Goal: Task Accomplishment & Management: Use online tool/utility

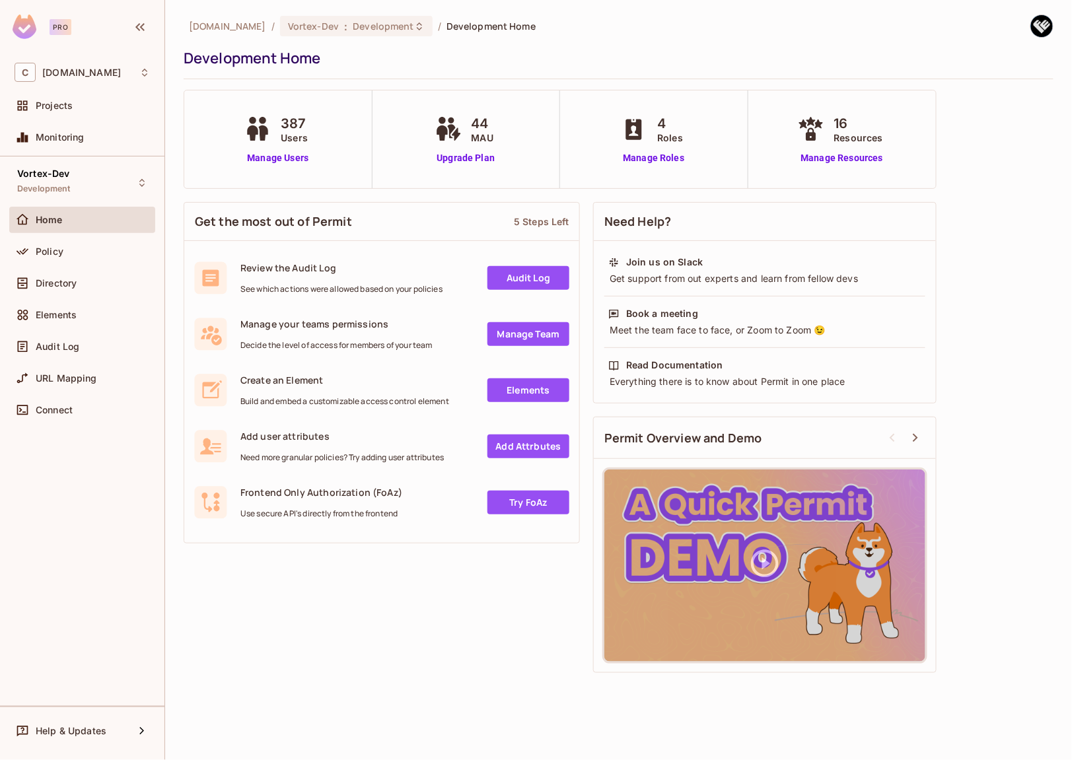
click at [114, 476] on div "Vortex-Dev Development Home Policy Directory Elements Audit Log URL Mapping Con…" at bounding box center [82, 432] width 165 height 550
click at [68, 281] on span "Directory" at bounding box center [56, 283] width 41 height 11
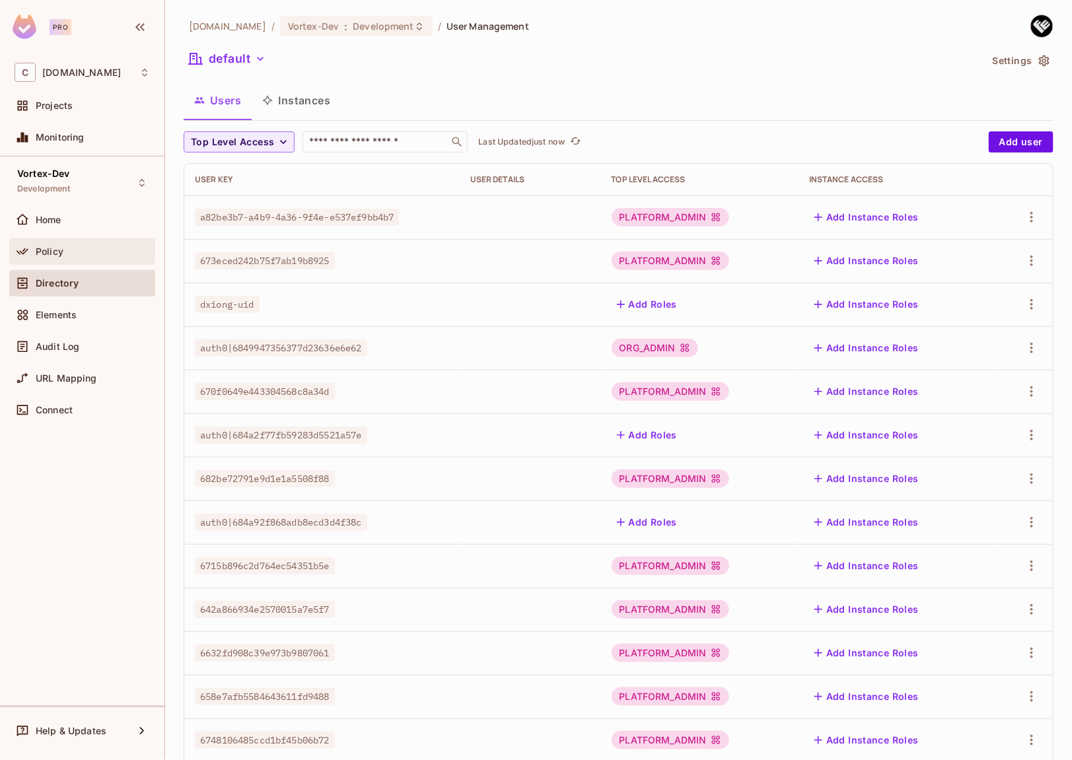
click at [93, 248] on div "Policy" at bounding box center [93, 251] width 114 height 11
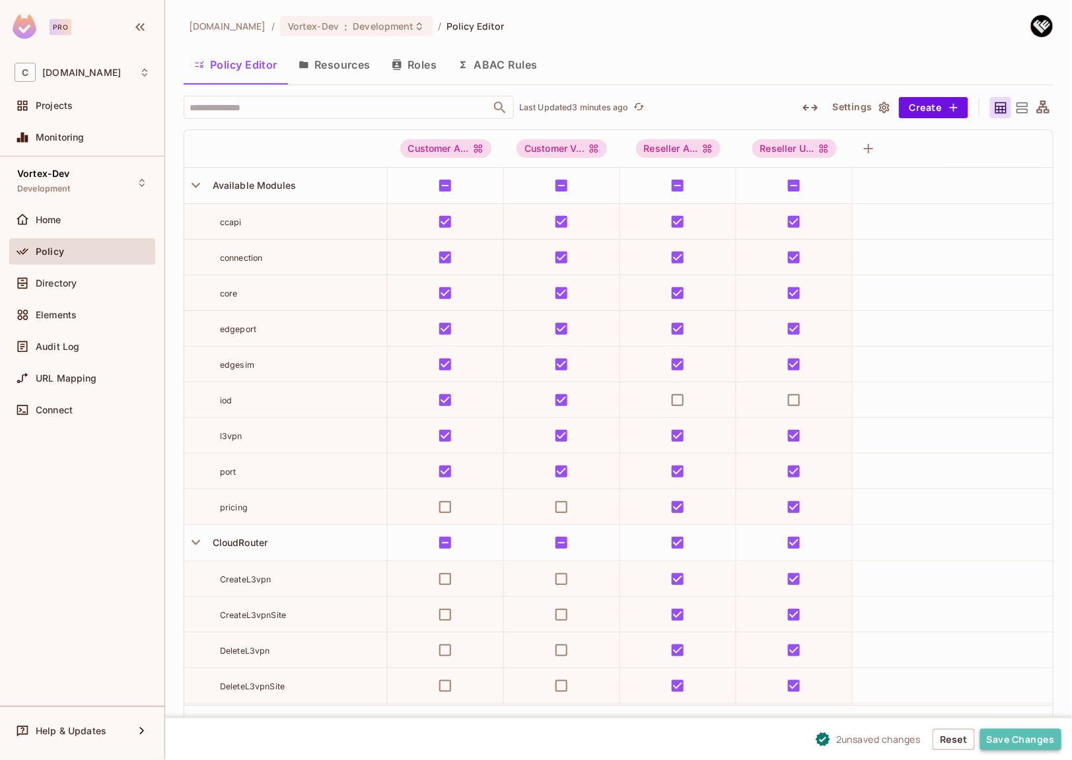
click at [1021, 741] on button "Save Changes" at bounding box center [1020, 739] width 81 height 21
click at [1013, 743] on button "Save Changes" at bounding box center [1020, 739] width 81 height 21
click at [1023, 744] on button "Save Changes" at bounding box center [1020, 739] width 81 height 21
drag, startPoint x: 1011, startPoint y: 739, endPoint x: 778, endPoint y: 233, distance: 556.6
click at [1011, 739] on button "Save Changes" at bounding box center [1020, 739] width 81 height 21
